Goal: Task Accomplishment & Management: Use online tool/utility

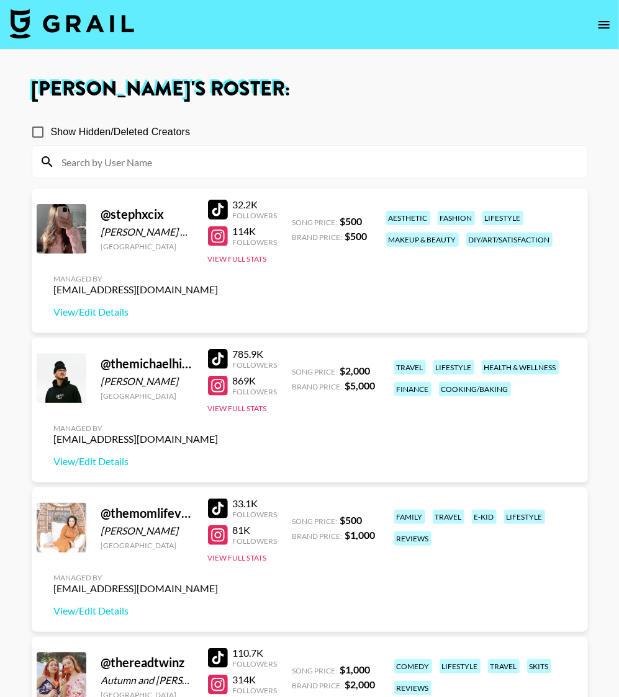
click at [151, 167] on input at bounding box center [317, 162] width 525 height 20
click at [586, 26] on nav at bounding box center [309, 25] width 619 height 50
click at [603, 24] on icon "open drawer" at bounding box center [603, 24] width 15 height 15
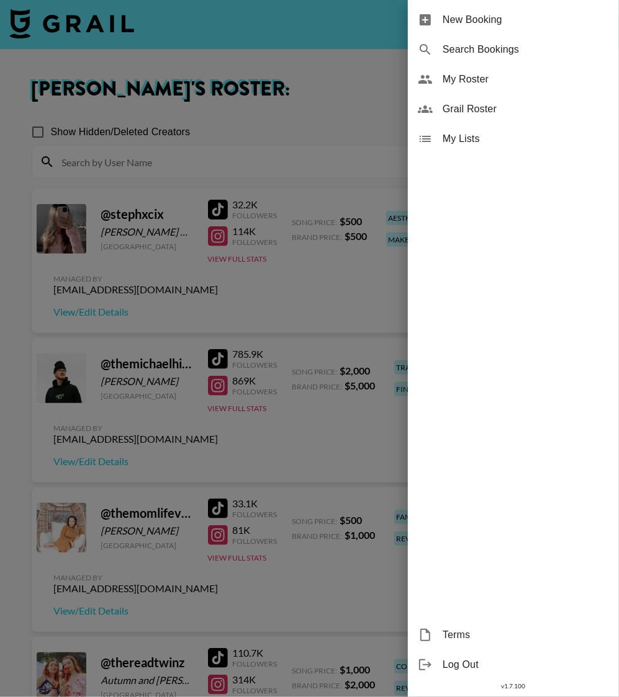
click at [462, 113] on span "Grail Roster" at bounding box center [525, 109] width 166 height 15
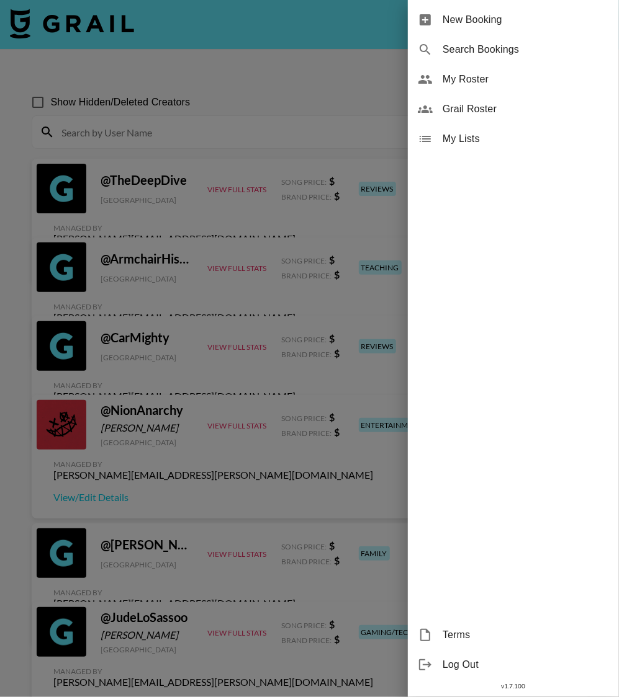
click at [172, 114] on div at bounding box center [309, 348] width 619 height 697
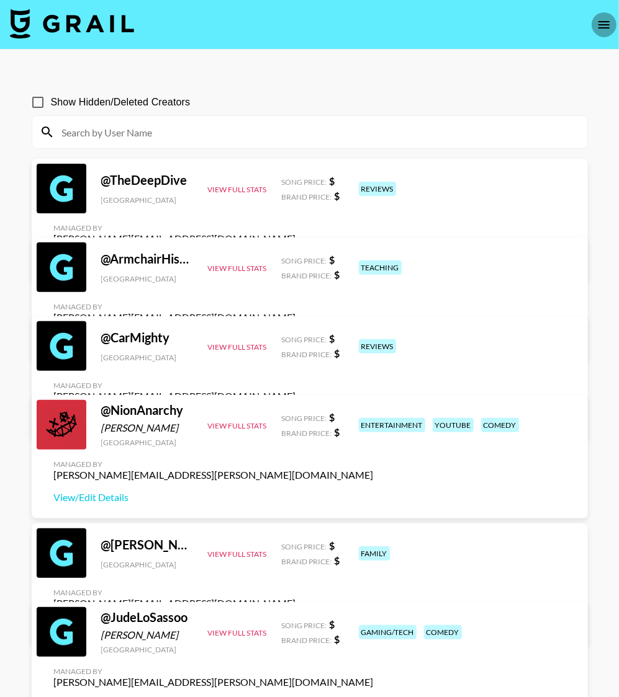
click at [599, 30] on icon "open drawer" at bounding box center [603, 24] width 15 height 15
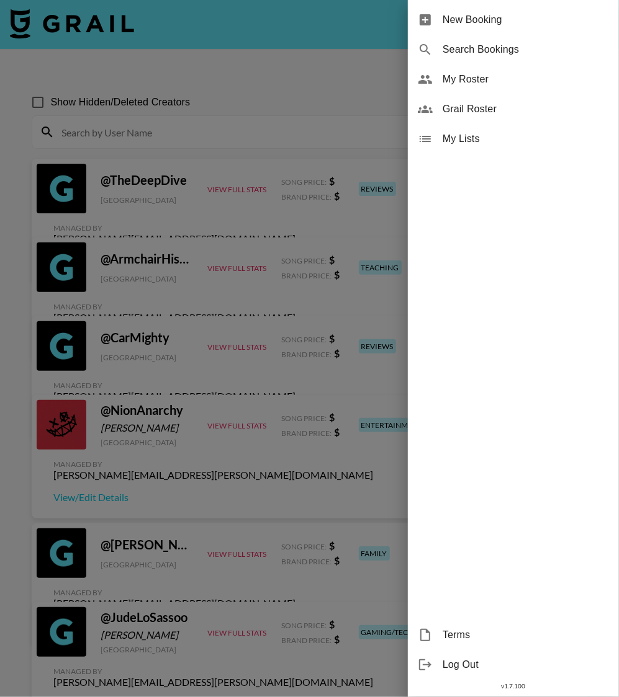
click at [471, 51] on span "Search Bookings" at bounding box center [525, 49] width 166 height 15
select select "id"
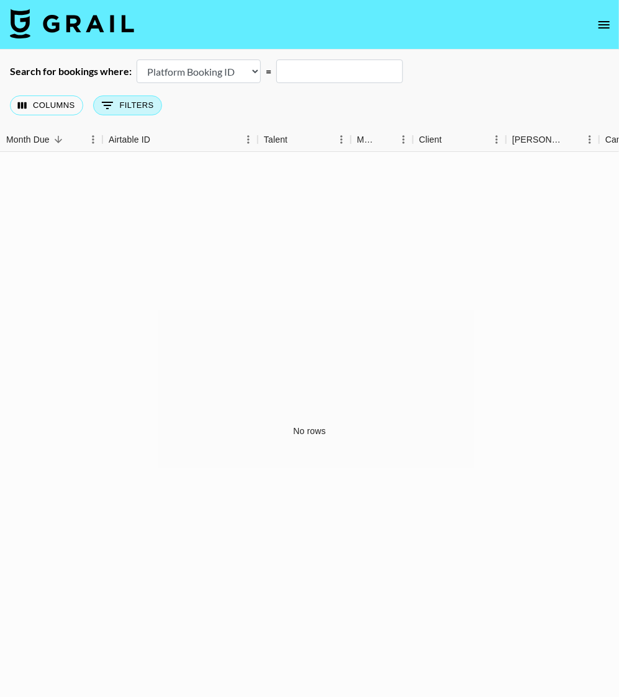
click at [102, 104] on icon "Show filters" at bounding box center [107, 105] width 15 height 15
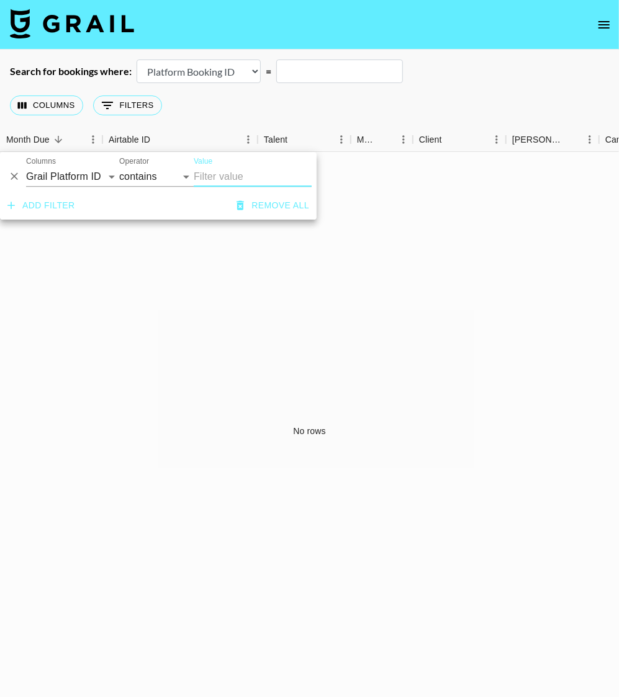
click at [59, 204] on button "Add filter" at bounding box center [41, 205] width 78 height 23
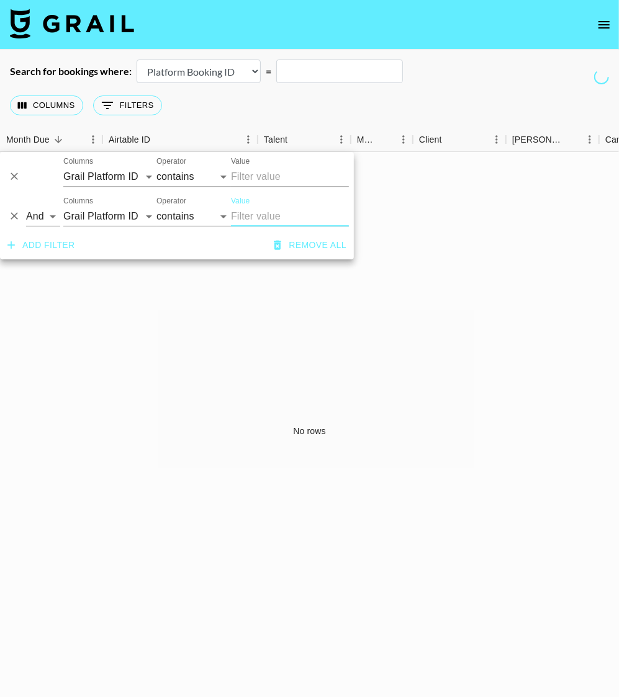
click at [12, 213] on icon "Delete" at bounding box center [14, 216] width 12 height 12
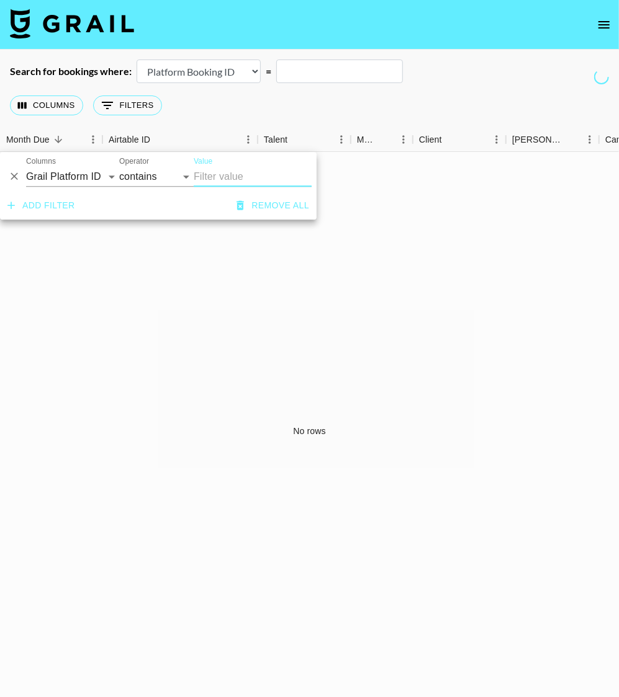
click at [303, 110] on div "Columns 0 Filters + Booking" at bounding box center [309, 105] width 619 height 45
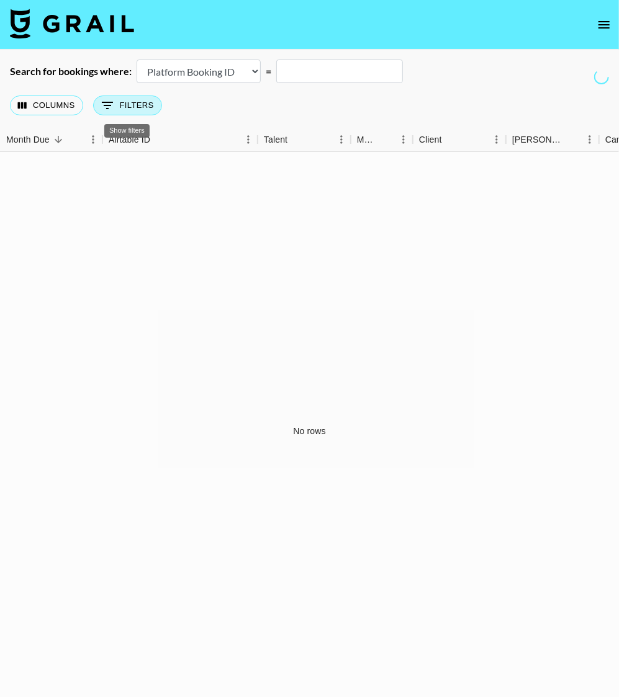
click at [117, 107] on button "0 Filters" at bounding box center [127, 106] width 69 height 20
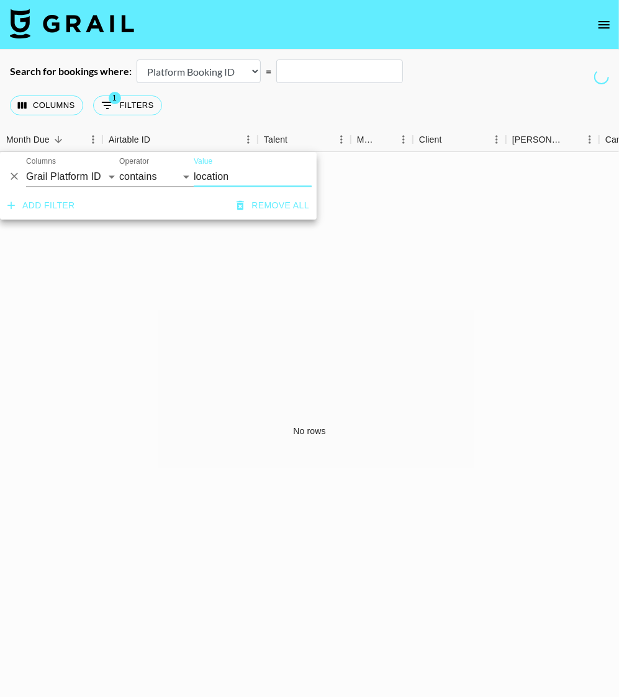
click at [205, 174] on input "location" at bounding box center [253, 177] width 118 height 20
click at [205, 175] on input "location" at bounding box center [253, 177] width 118 height 20
type input "[GEOGRAPHIC_DATA]"
click at [293, 107] on div "Columns 1 Filters + Booking" at bounding box center [309, 105] width 619 height 45
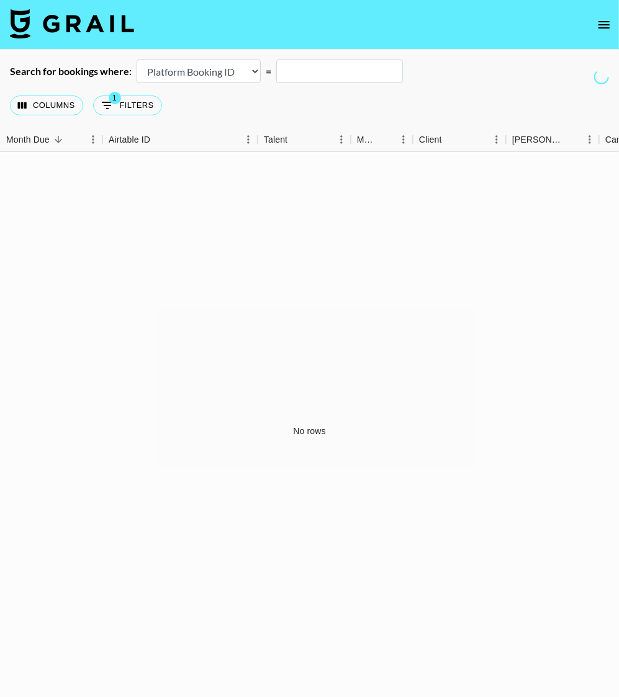
click at [339, 69] on input "text" at bounding box center [339, 72] width 127 height 24
click at [52, 102] on button "Columns" at bounding box center [46, 106] width 73 height 20
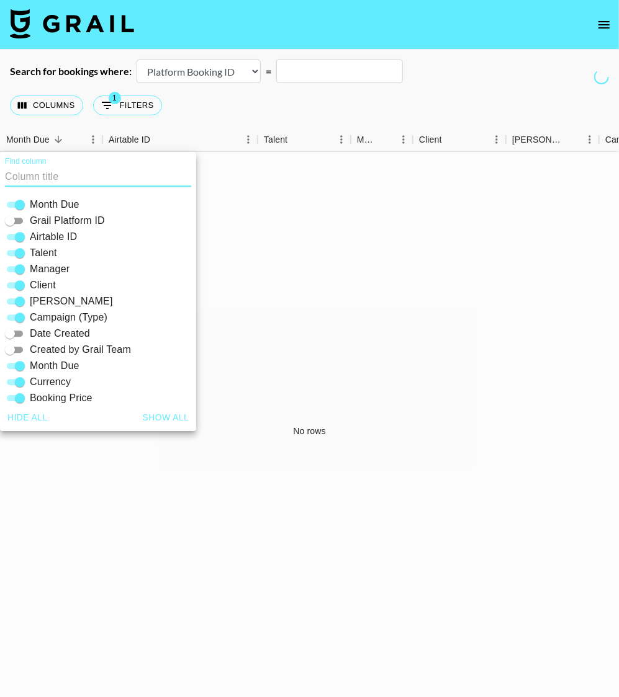
click at [274, 107] on div "Columns 1 Filters + Booking" at bounding box center [309, 105] width 619 height 45
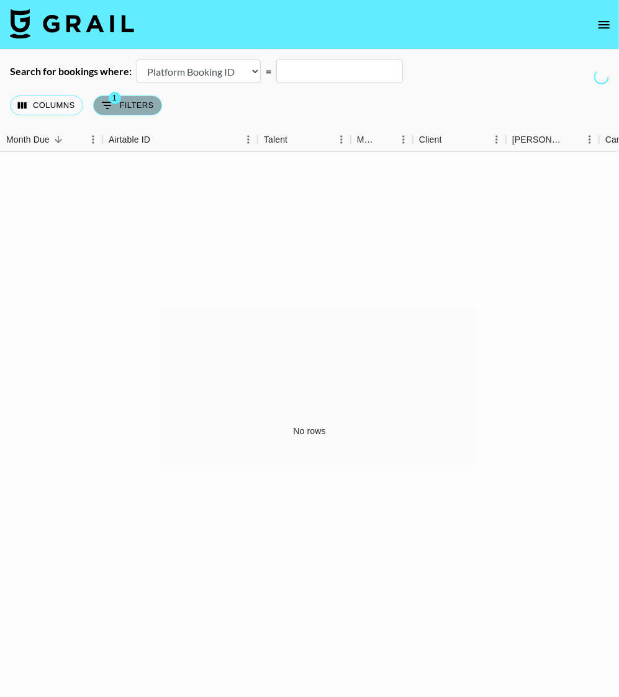
click at [138, 105] on button "1 Filters" at bounding box center [127, 106] width 69 height 20
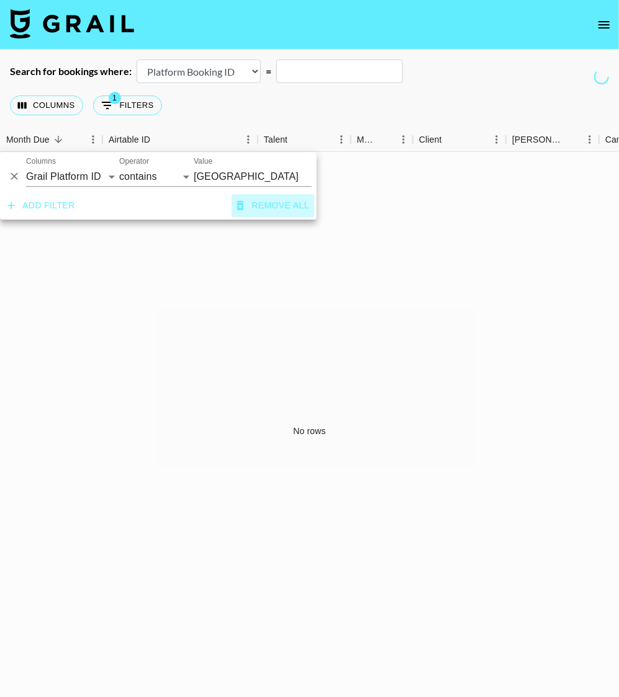
drag, startPoint x: 254, startPoint y: 204, endPoint x: 252, endPoint y: 197, distance: 7.3
click at [254, 204] on button "Remove all" at bounding box center [272, 205] width 83 height 23
click at [248, 107] on div "Columns 0 Filters + Booking" at bounding box center [309, 105] width 619 height 45
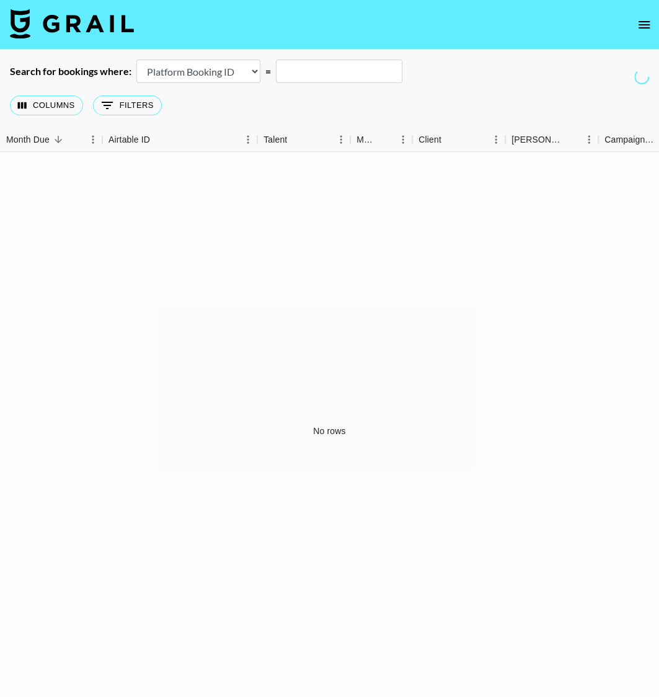
scroll to position [1, 0]
click at [618, 24] on icon "open drawer" at bounding box center [644, 24] width 15 height 15
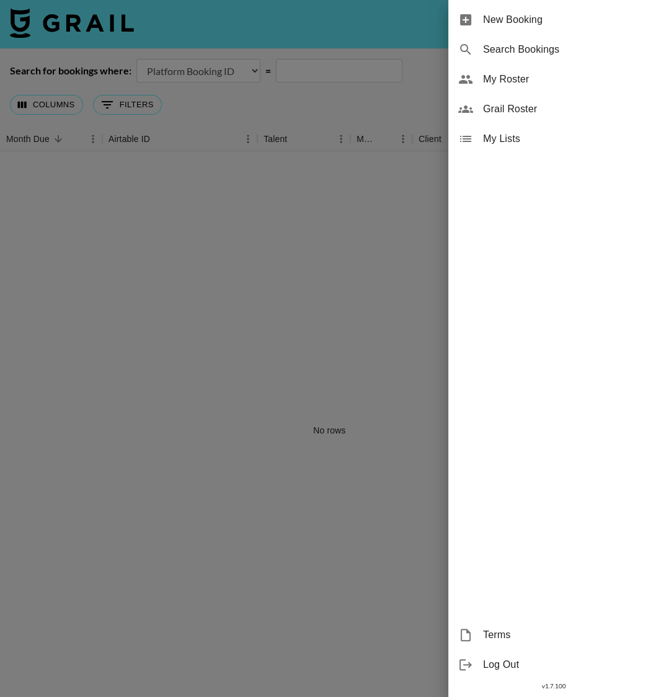
click at [499, 78] on span "My Roster" at bounding box center [566, 79] width 166 height 15
